Goal: Find specific page/section

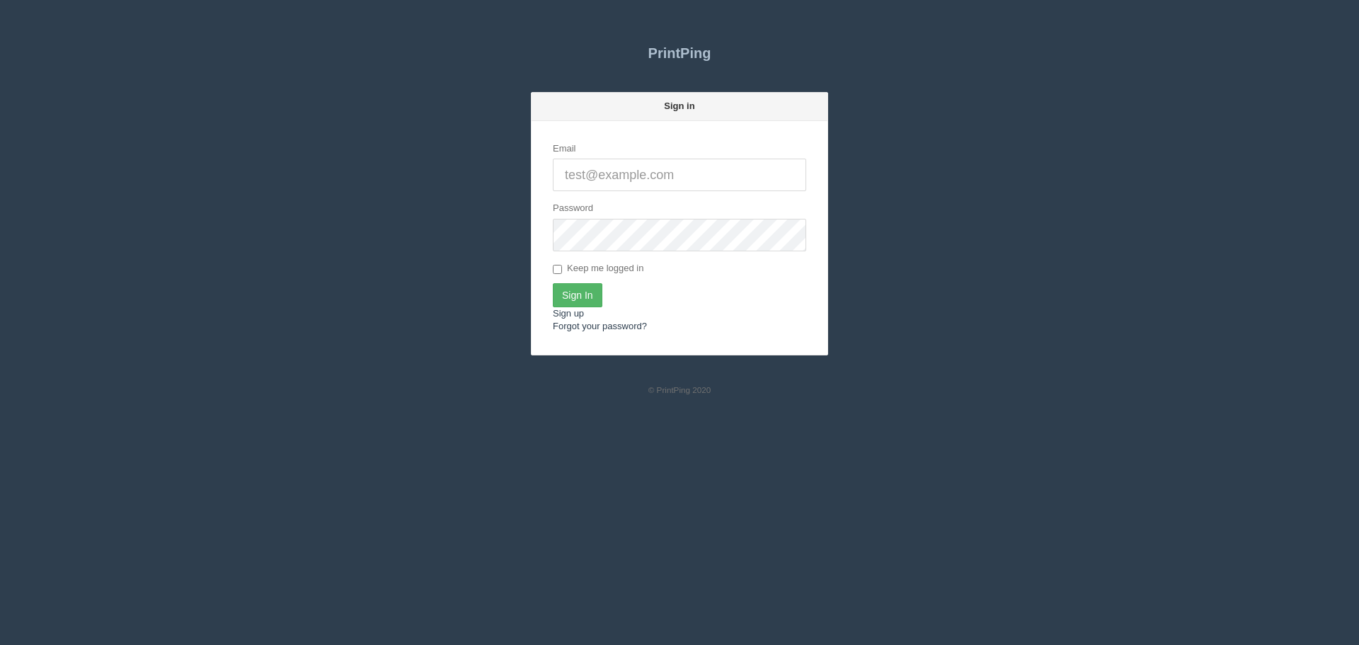
type input "[PERSON_NAME][EMAIL_ADDRESS][DOMAIN_NAME]"
click at [592, 302] on input "Sign In" at bounding box center [578, 295] width 50 height 24
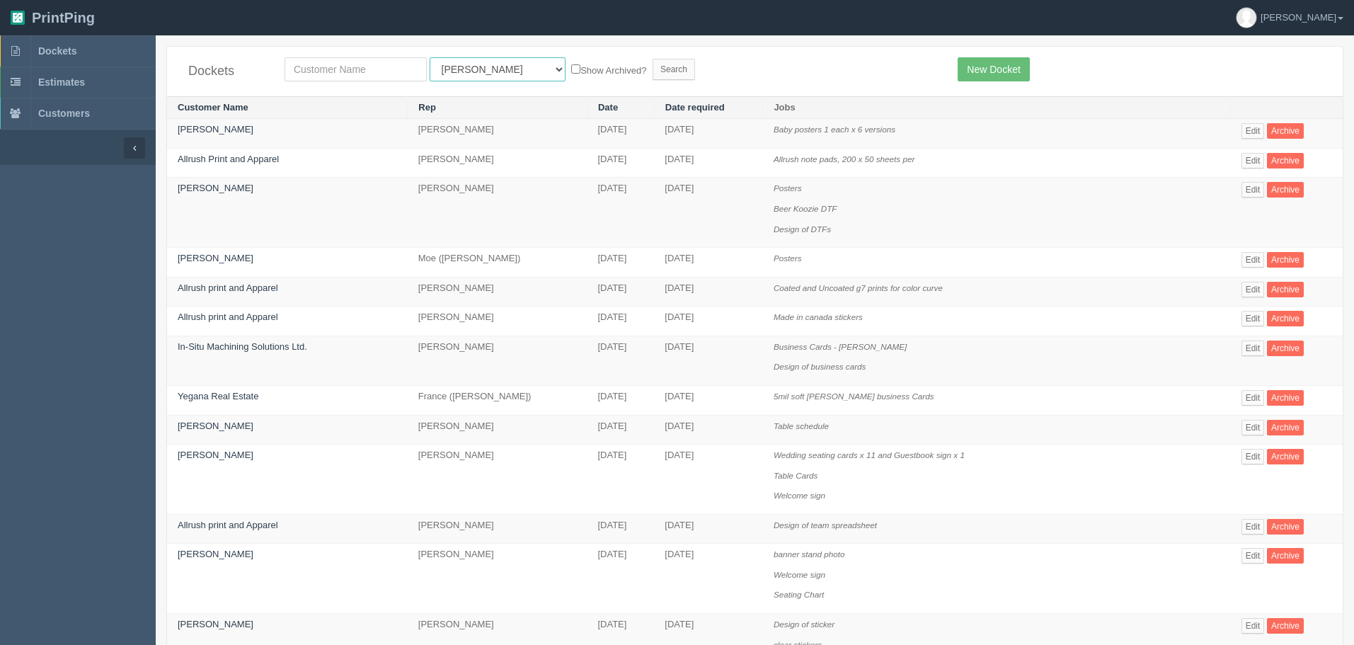
click at [440, 60] on select "All Users Ali Ali Test 1 Aly Amy Ankit Arif Brandon Dan France Greg Jim Mark Ma…" at bounding box center [498, 69] width 136 height 24
select select "8"
click at [430, 57] on select "All Users Ali Ali Test 1 Aly Amy Ankit Arif Brandon Dan France Greg Jim Mark Ma…" at bounding box center [498, 69] width 136 height 24
click at [388, 70] on input "text" at bounding box center [356, 69] width 142 height 24
type input "glory"
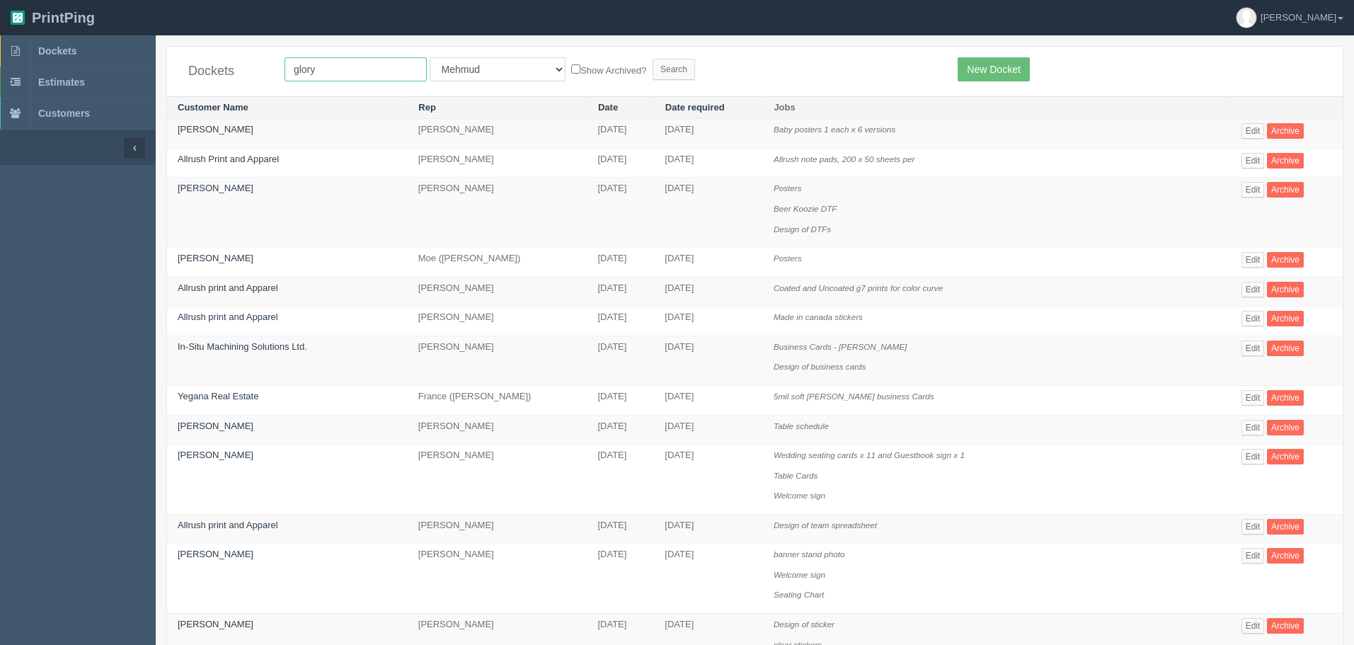
click at [653, 59] on input "Search" at bounding box center [674, 69] width 42 height 21
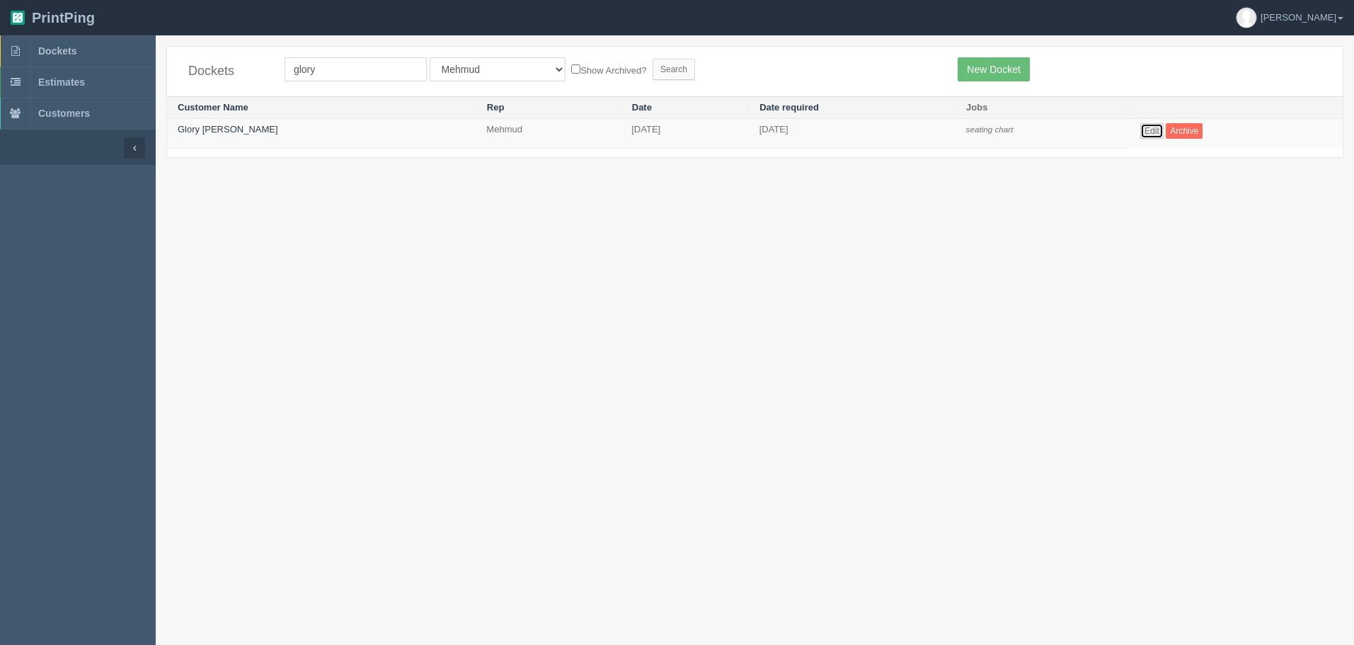
click at [1159, 129] on link "Edit" at bounding box center [1151, 131] width 23 height 16
